Goal: Information Seeking & Learning: Check status

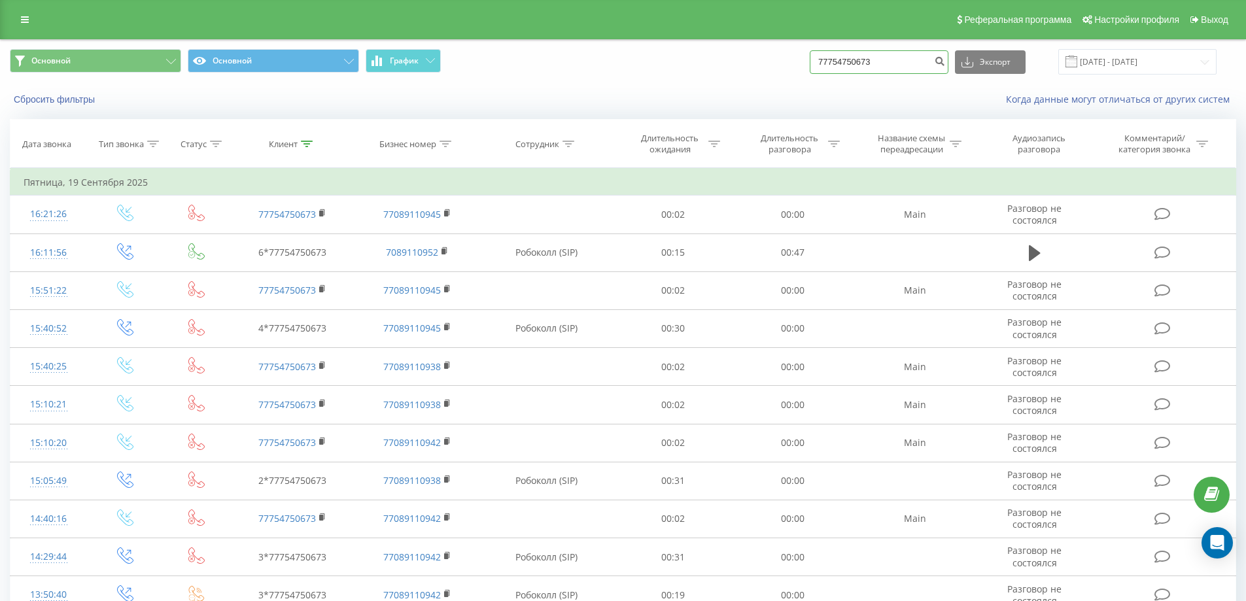
click at [832, 61] on input "77754750673" at bounding box center [879, 62] width 139 height 24
paste input "84026202"
type input "77784026202"
click at [948, 67] on button "submit" at bounding box center [940, 62] width 18 height 24
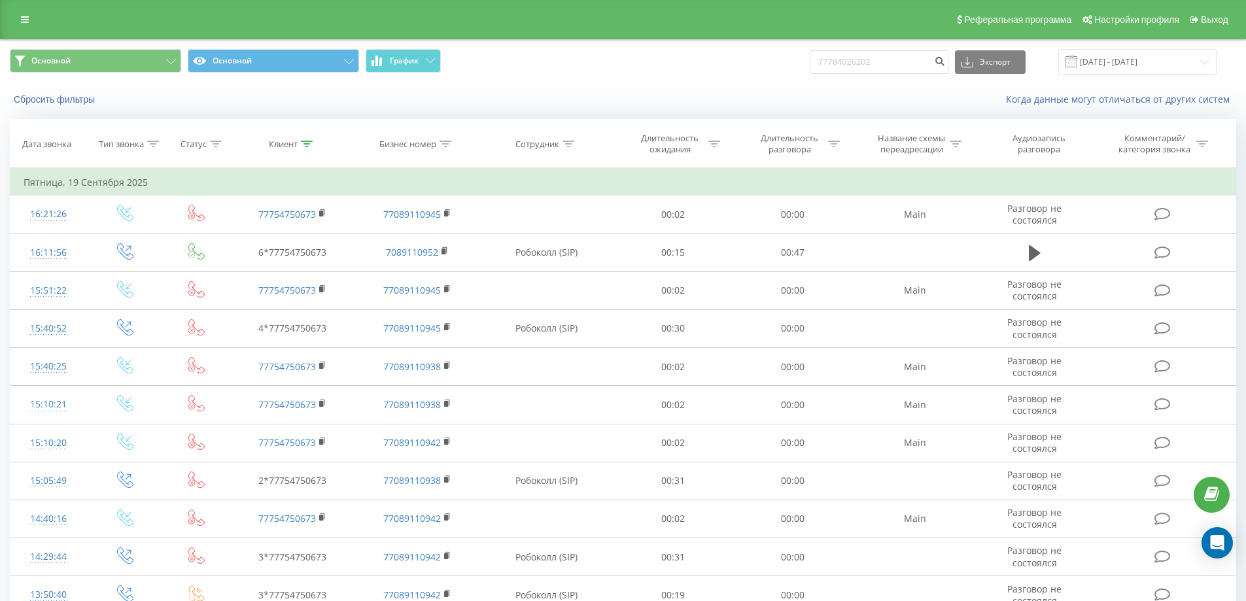
click at [715, 101] on div "Когда данные могут отличаться от других систем" at bounding box center [857, 99] width 778 height 13
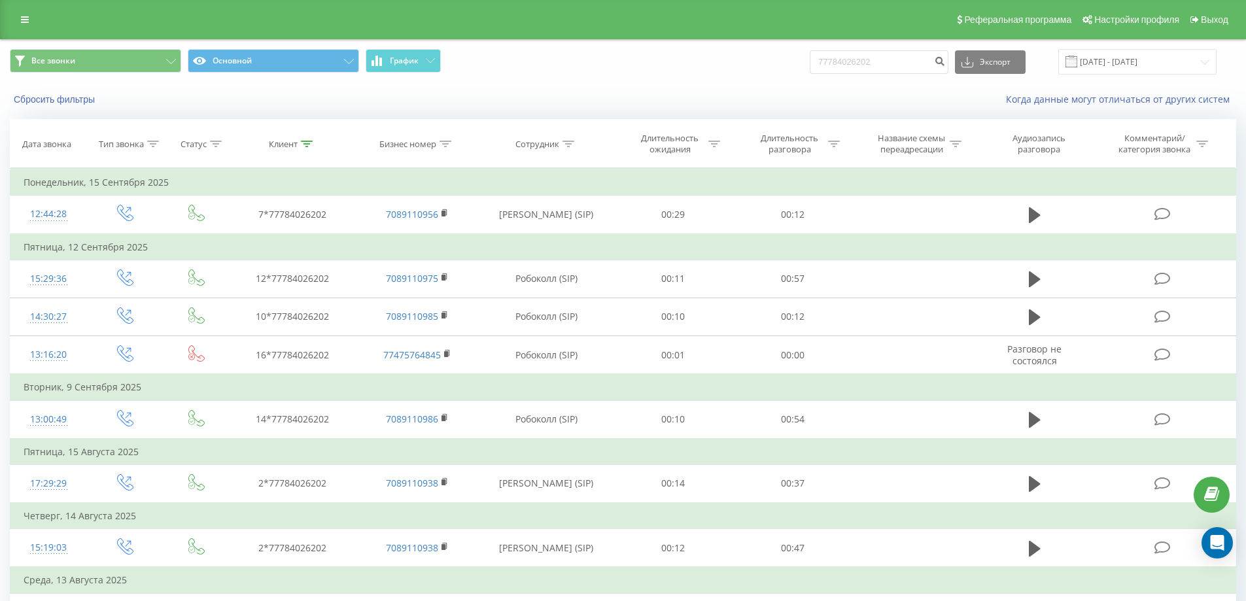
click at [741, 86] on div "Сбросить фильтры Когда данные могут отличаться от других систем" at bounding box center [623, 99] width 1245 height 31
